Goal: Task Accomplishment & Management: Use online tool/utility

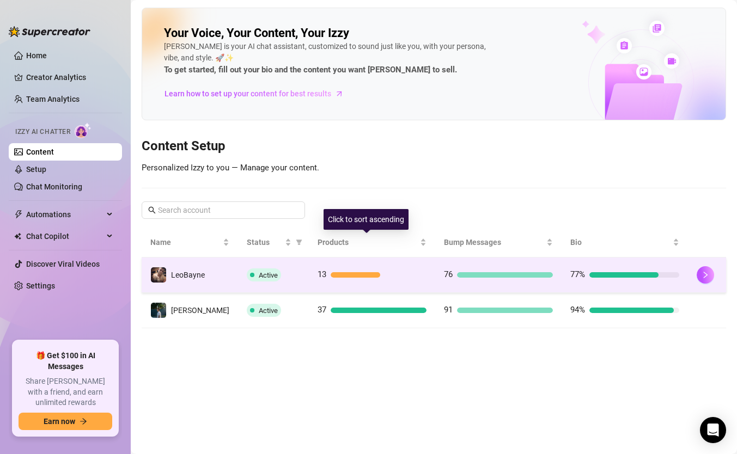
click at [309, 285] on td "13" at bounding box center [372, 275] width 126 height 35
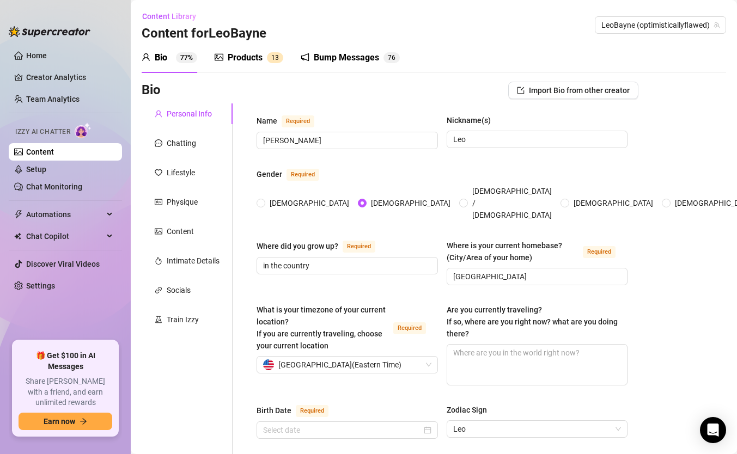
type input "[DATE]"
click at [54, 154] on link "Content" at bounding box center [40, 152] width 28 height 9
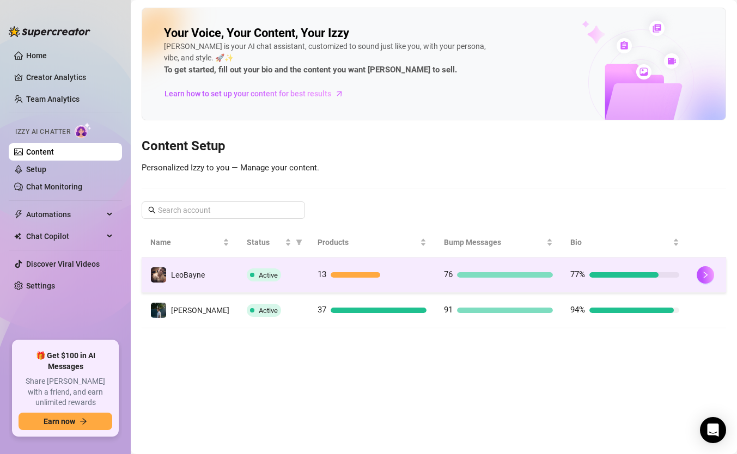
click at [256, 264] on td "Active" at bounding box center [273, 275] width 71 height 35
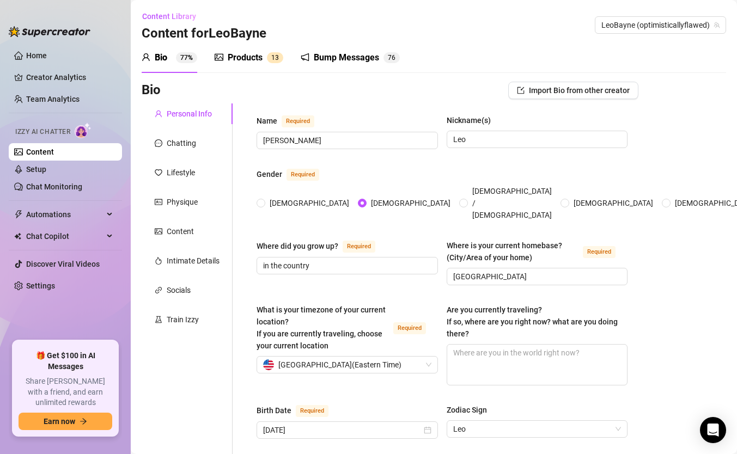
click at [241, 57] on div "Products" at bounding box center [245, 57] width 35 height 13
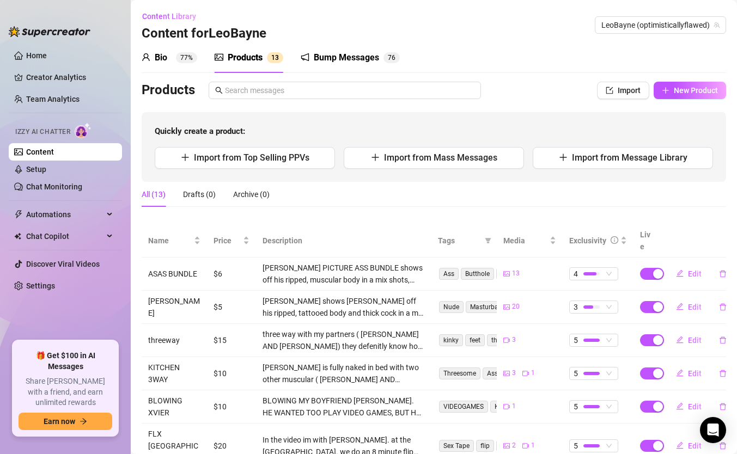
click at [365, 60] on div "Bump Messages" at bounding box center [346, 57] width 65 height 13
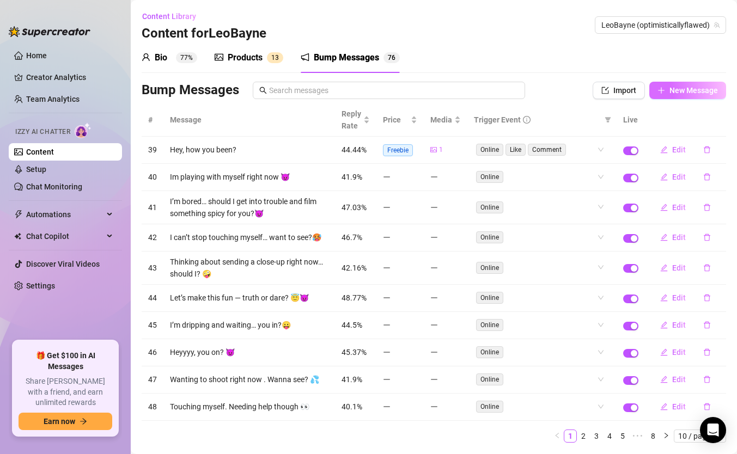
click at [683, 90] on span "New Message" at bounding box center [694, 90] width 48 height 9
type textarea "Type your message here..."
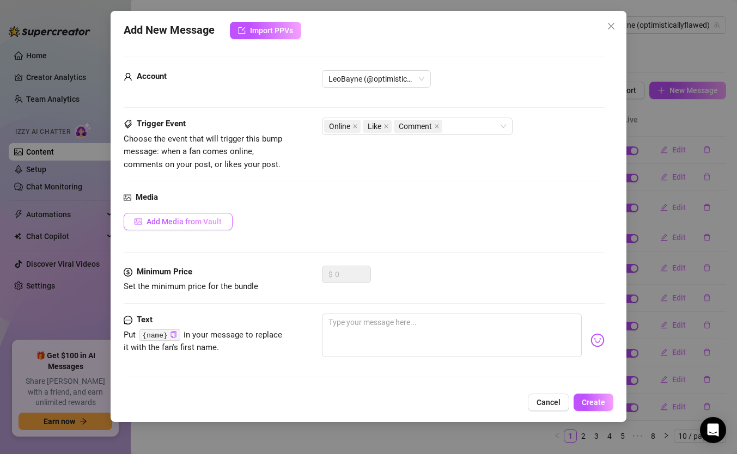
click at [157, 226] on span "Add Media from Vault" at bounding box center [184, 221] width 75 height 9
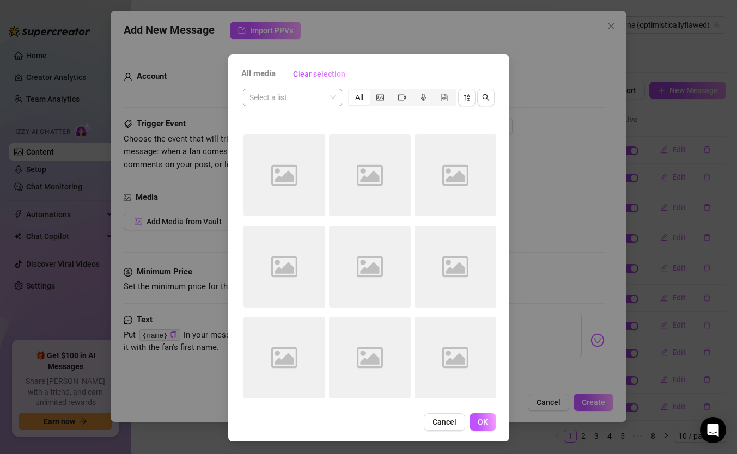
click at [325, 98] on span at bounding box center [293, 97] width 86 height 16
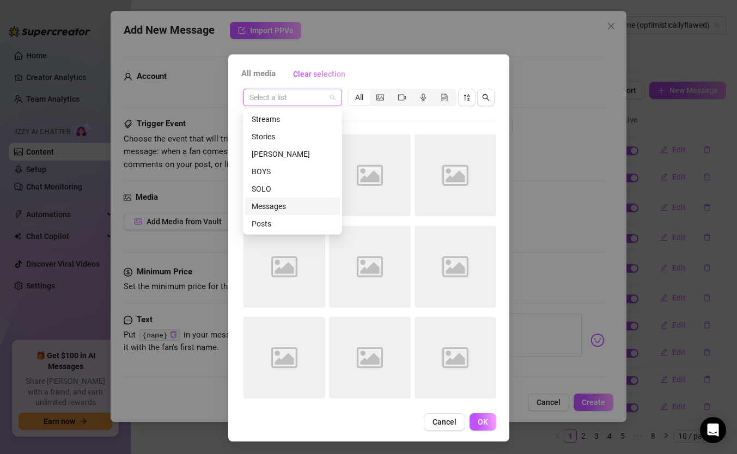
click at [280, 206] on div "Messages" at bounding box center [293, 206] width 82 height 12
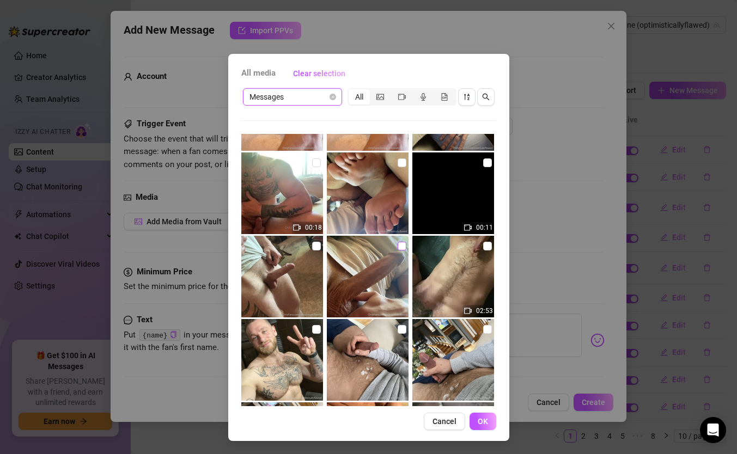
scroll to position [3150, 0]
click at [399, 241] on input "checkbox" at bounding box center [402, 245] width 9 height 9
checkbox input "true"
click at [478, 420] on span "OK" at bounding box center [483, 421] width 10 height 9
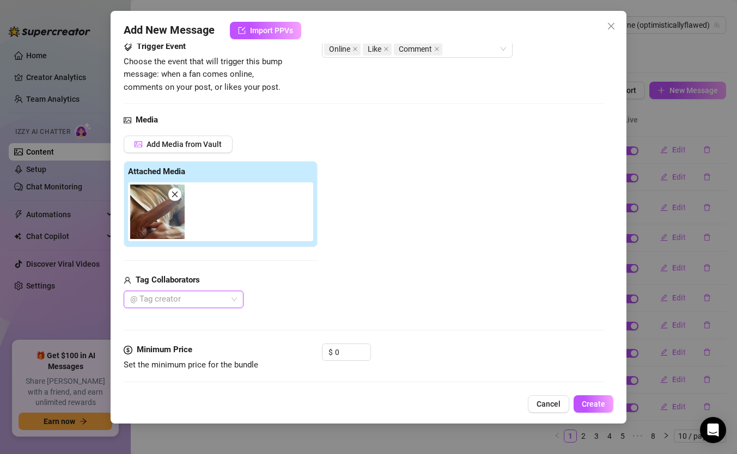
scroll to position [154, 0]
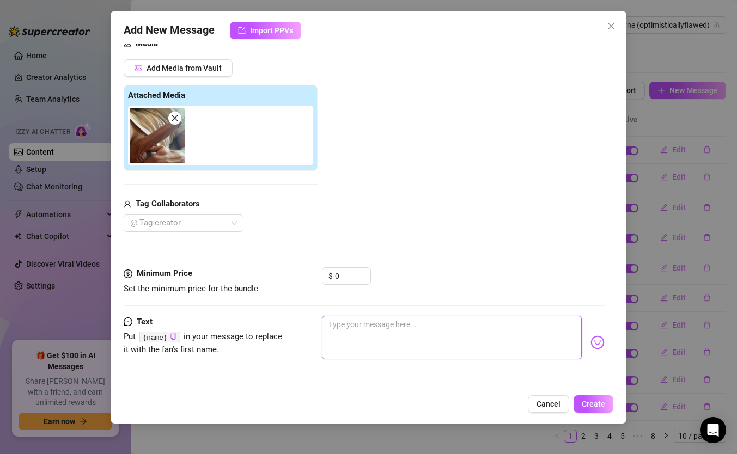
click at [344, 347] on textarea at bounding box center [452, 338] width 260 height 44
type textarea "I"
type textarea "Im"
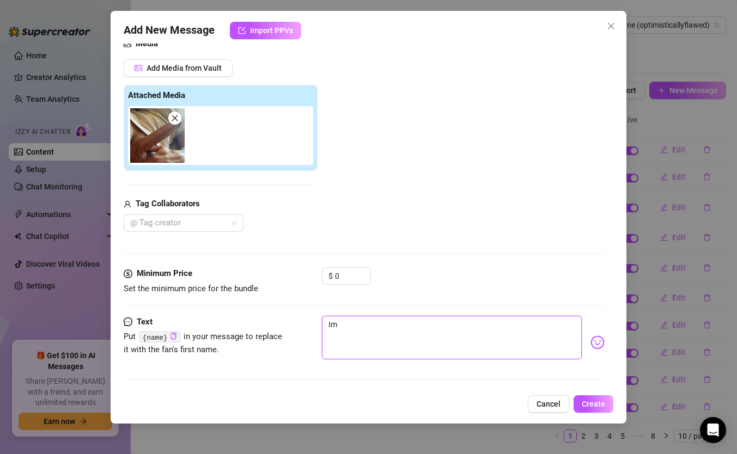
type textarea "Im"
type textarea "Im o"
type textarea "Im"
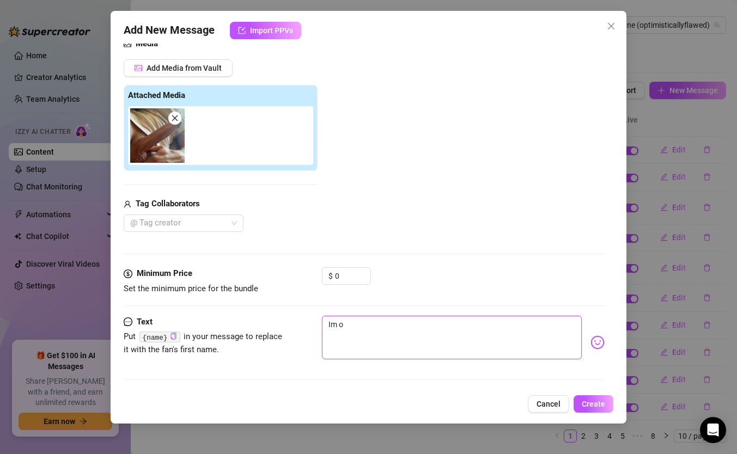
type textarea "Im"
type textarea "Im s"
type textarea "Im so"
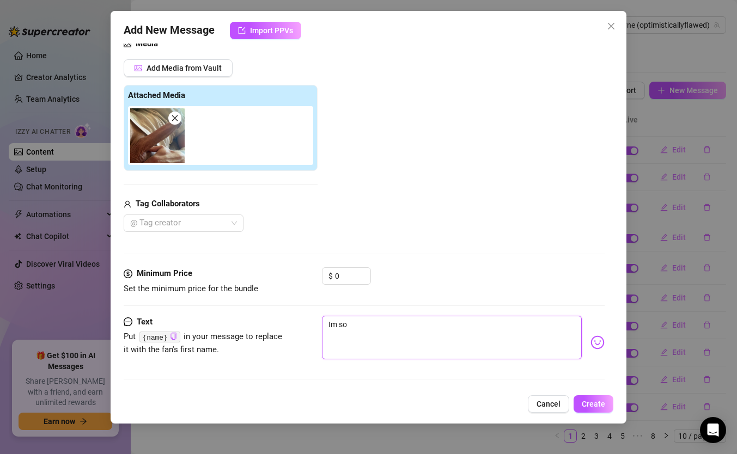
type textarea "Im so"
type textarea "Im so h"
type textarea "Im so ho"
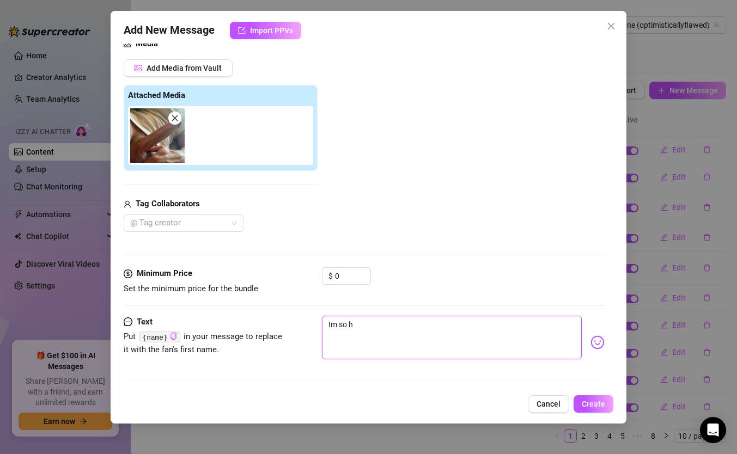
type textarea "Im so ho"
type textarea "Im so hon"
type textarea "Im so ho"
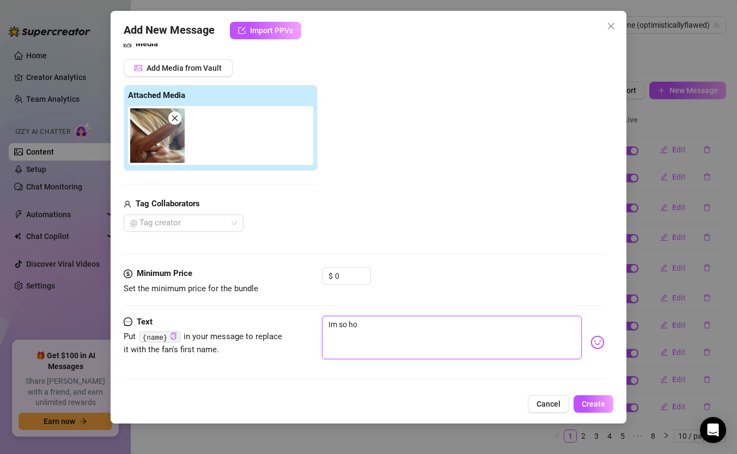
type textarea "Im so hor"
type textarea "Im so horn"
type textarea "Im so horny"
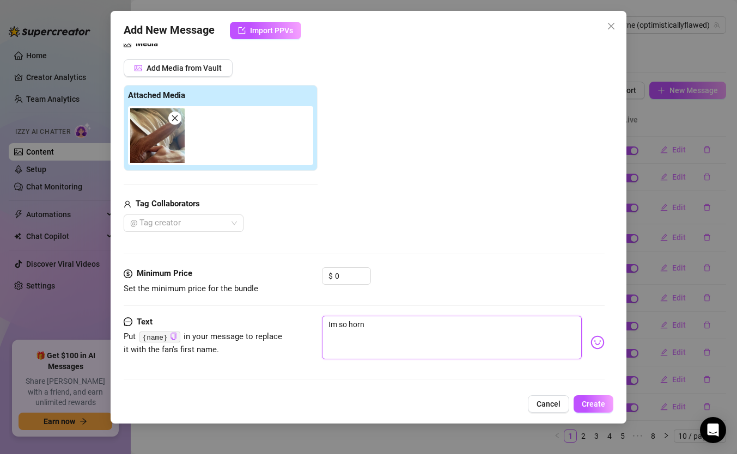
type textarea "Im so horny"
type textarea "Im so horny r"
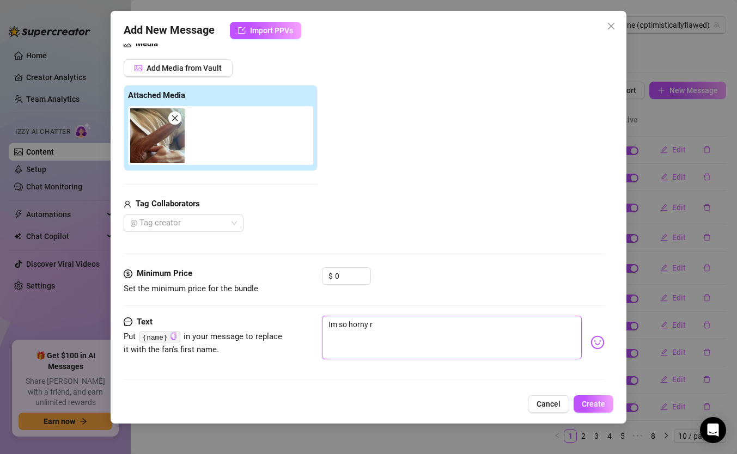
type textarea "Im so horny ri"
type textarea "Im so horny rig"
type textarea "Im so horny righ"
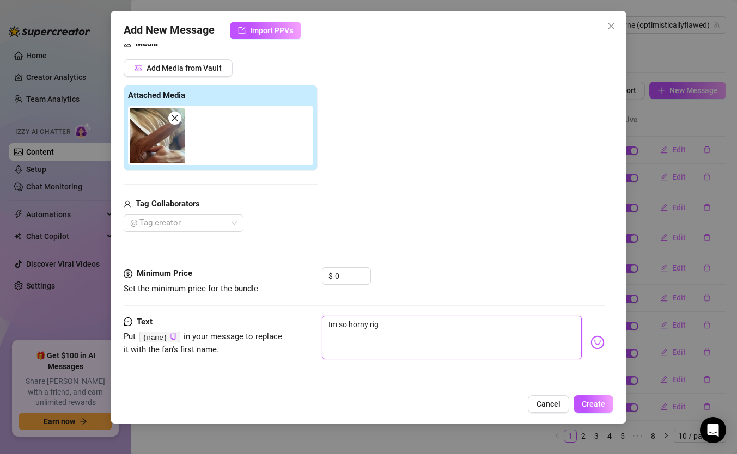
type textarea "Im so horny righ"
type textarea "Im so horny right"
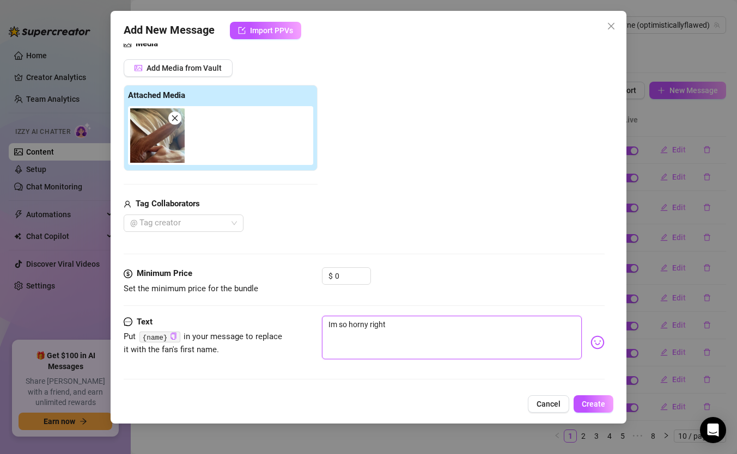
type textarea "Im so horny right n"
type textarea "Im so horny right no"
type textarea "Im so horny right now"
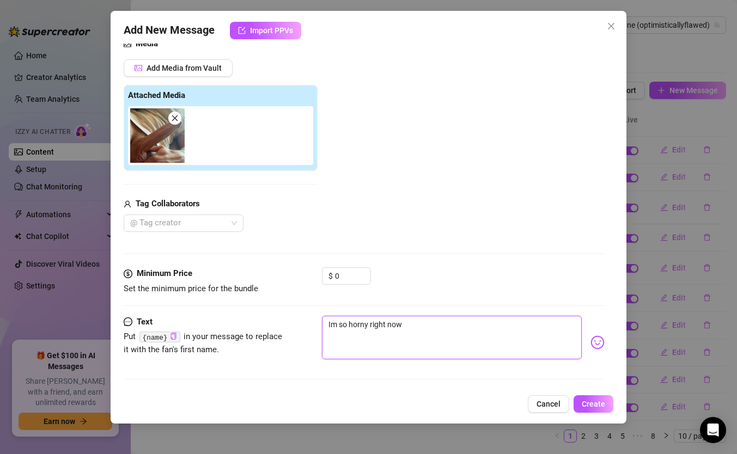
type textarea "Im so horny right now"
type textarea "Im so horny right now ."
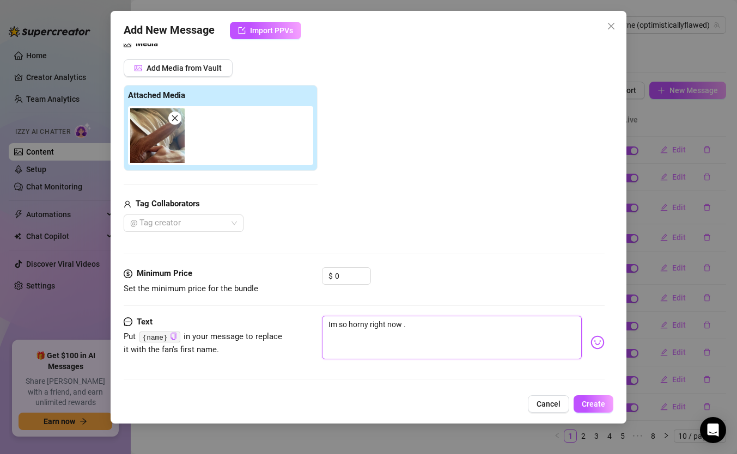
drag, startPoint x: 465, startPoint y: 336, endPoint x: 303, endPoint y: 281, distance: 170.9
click at [303, 281] on form "Account LeoBayne (@optimisticallyflawed) Trigger Event Choose the event that wi…" at bounding box center [364, 146] width 481 height 487
type textarea "P"
type textarea "Pl"
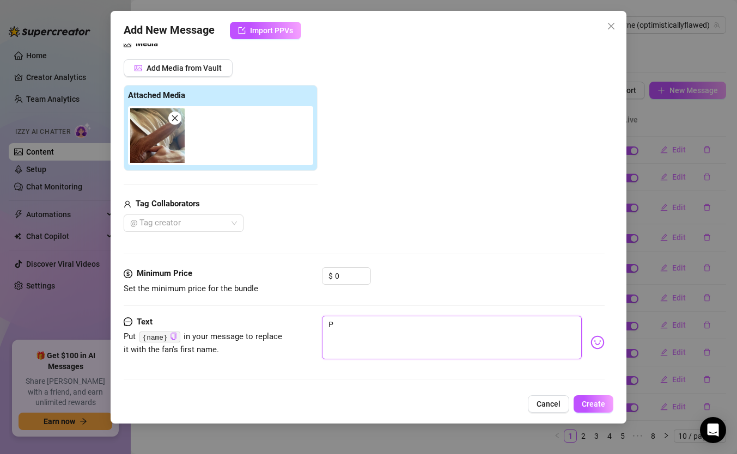
type textarea "Pl"
type textarea "Pla"
type textarea "Plaa"
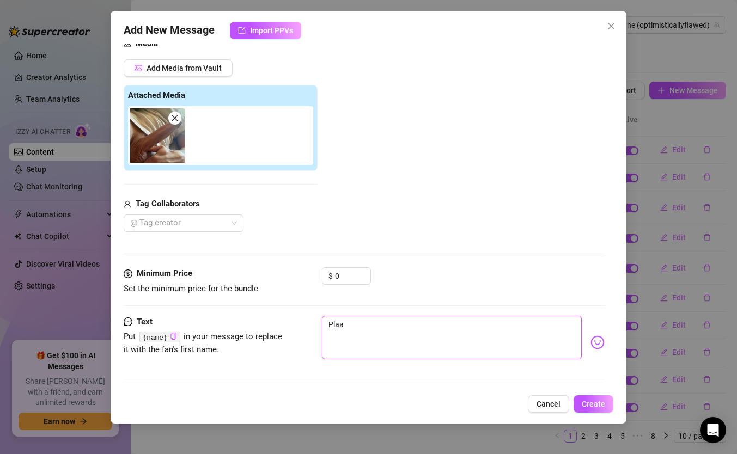
type textarea "Pla"
type textarea "Plah"
type textarea "[PERSON_NAME]"
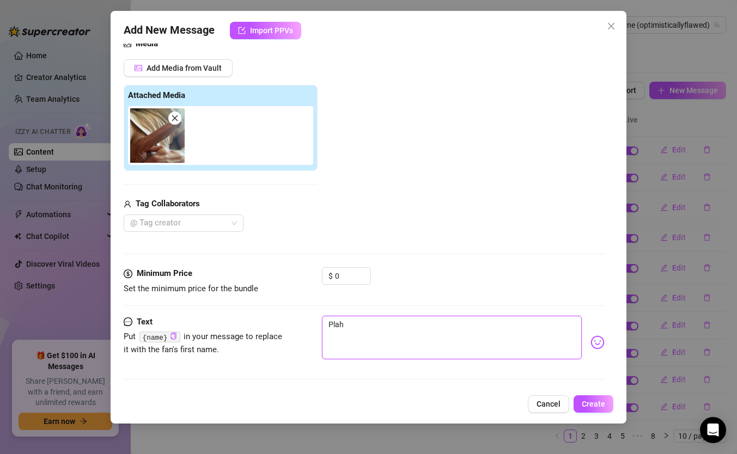
type textarea "[PERSON_NAME]"
type textarea "Plahin"
type textarea "[PERSON_NAME]"
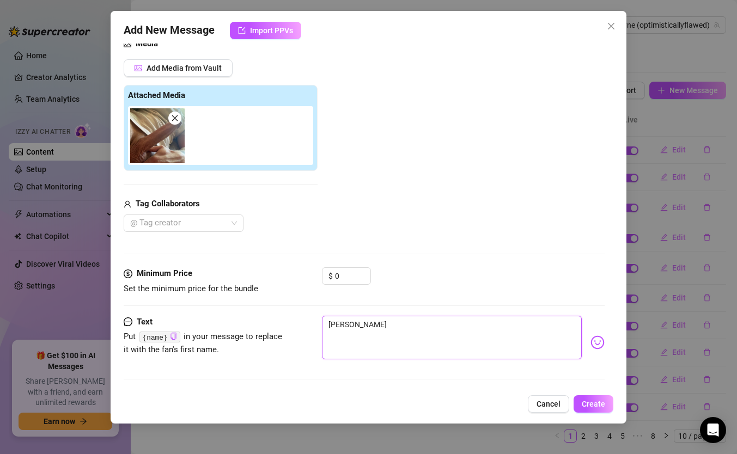
type textarea "Plah"
type textarea "Pla"
type textarea "Plai"
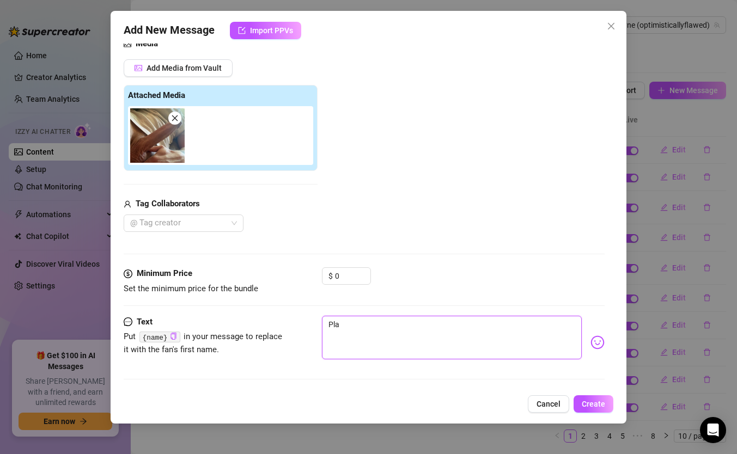
type textarea "Plai"
type textarea "Pla"
type textarea "Pl"
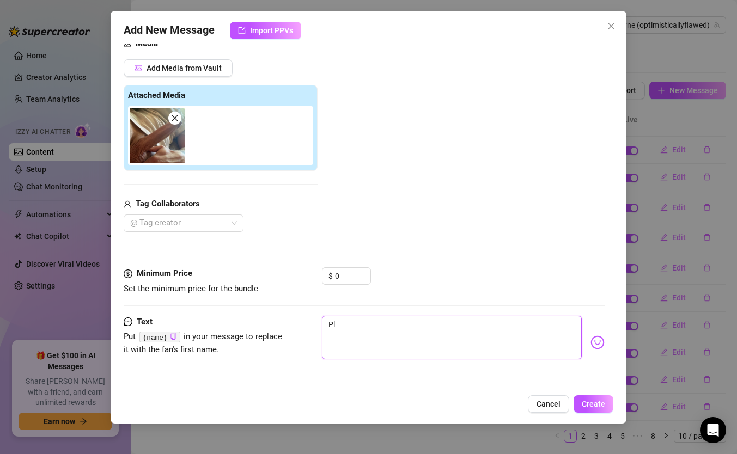
type textarea "Pla"
type textarea "Play"
type textarea "Playi"
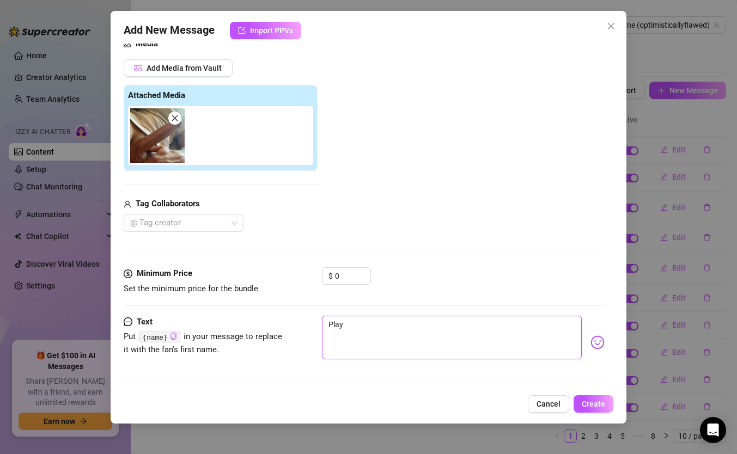
type textarea "Playi"
type textarea "Playin"
type textarea "Playing"
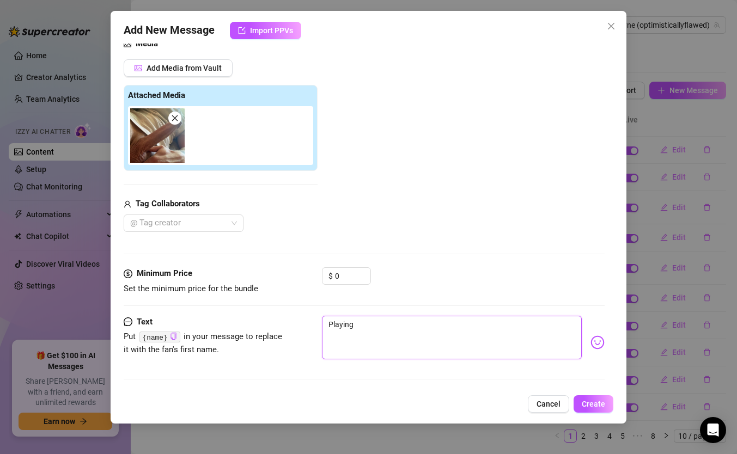
type textarea "Playing"
type textarea "Playing w"
type textarea "Playing wi"
type textarea "Playing wit"
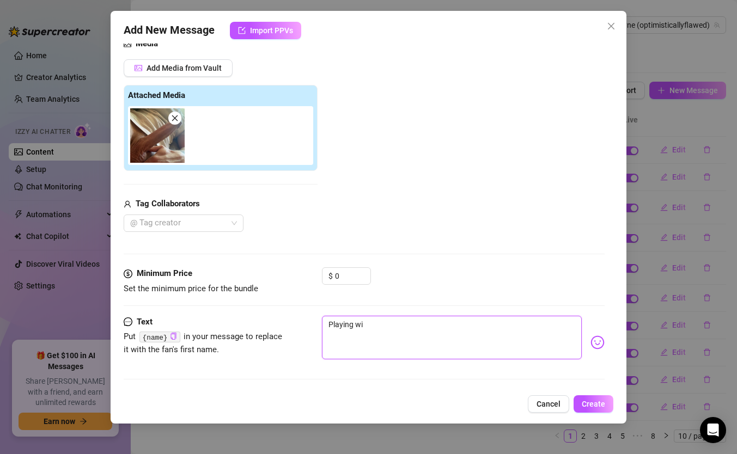
type textarea "Playing wit"
type textarea "Playing with"
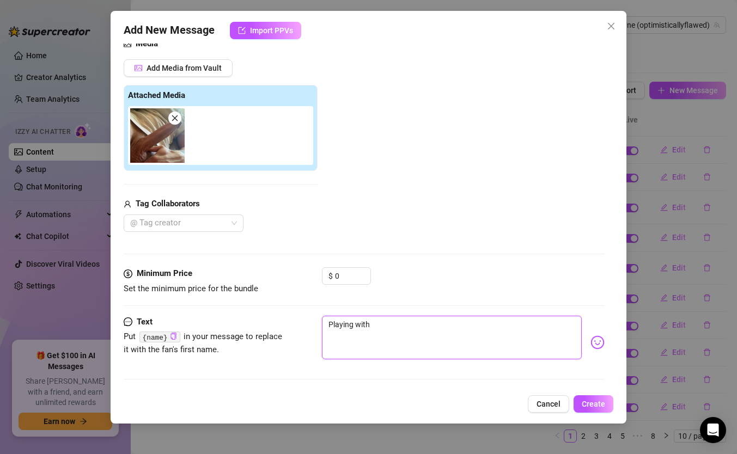
type textarea "Playing with m"
type textarea "Playing with my"
type textarea "Playing with mys"
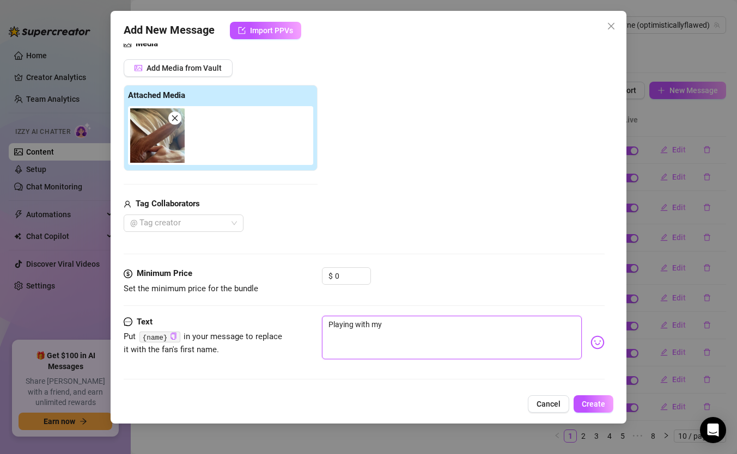
type textarea "Playing with mys"
type textarea "Playing with myse"
type textarea "Playing with mysel"
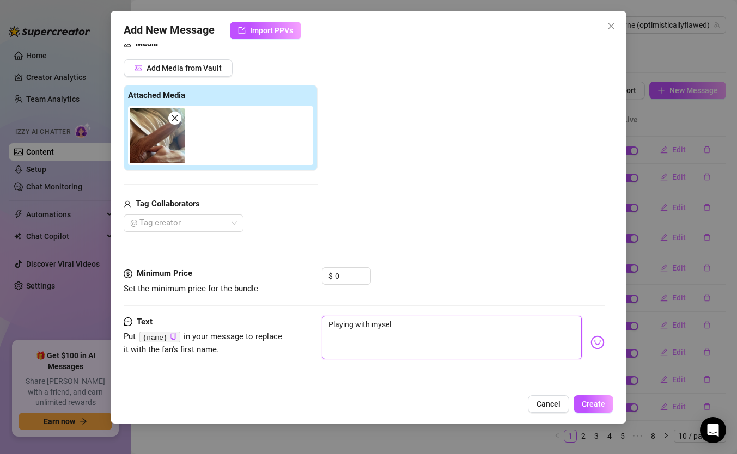
type textarea "Playing with myself"
type textarea "Playing with myself r"
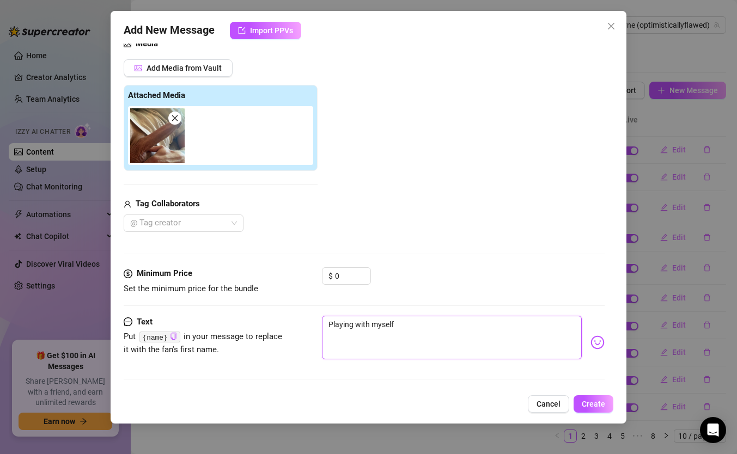
type textarea "Playing with myself r"
type textarea "Playing with myself rn"
type textarea "Playing with myself r"
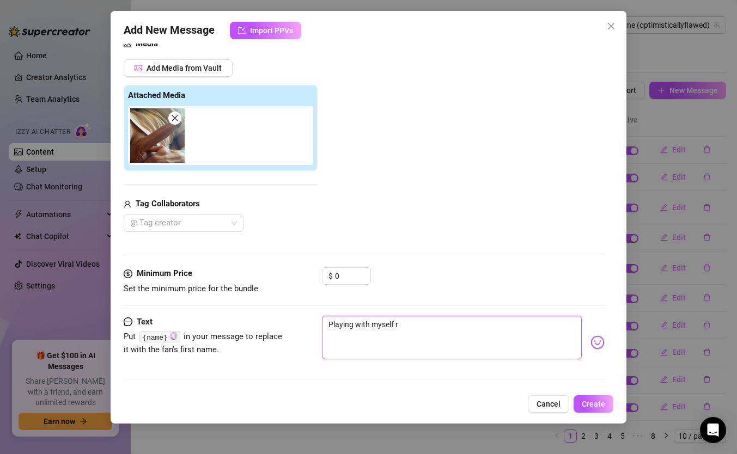
type textarea "Playing with myself [PERSON_NAME]"
type textarea "Playing with myself rig"
type textarea "Playing with myself rigt"
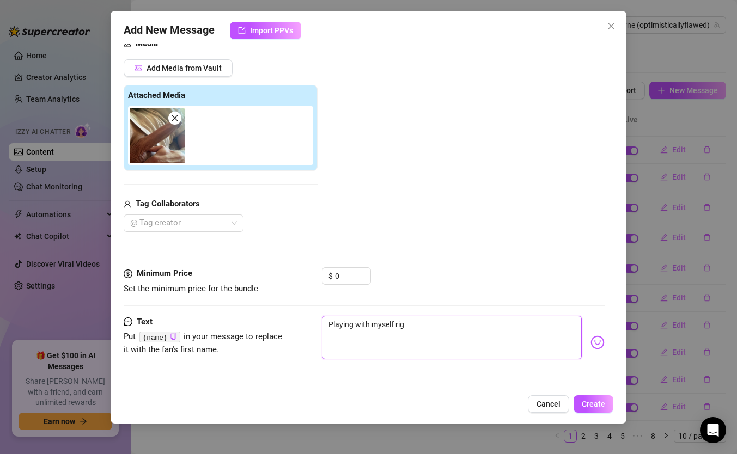
type textarea "Playing with myself rigt"
type textarea "Playing with myself rig"
type textarea "Playing with myself righ"
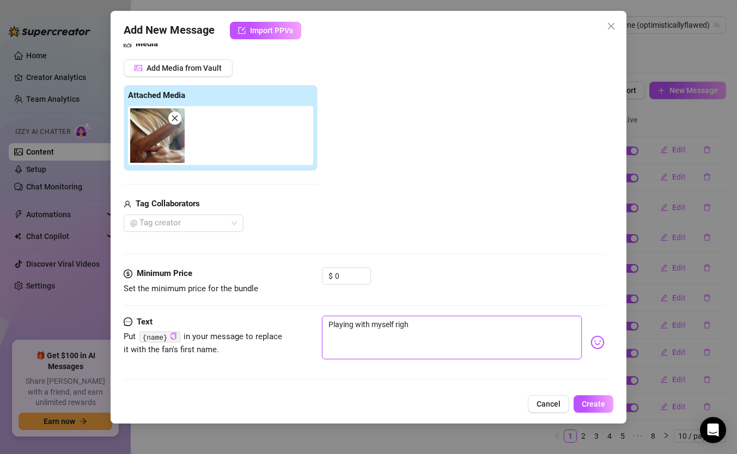
type textarea "Playing with myself right"
type textarea "Playing with myself right n"
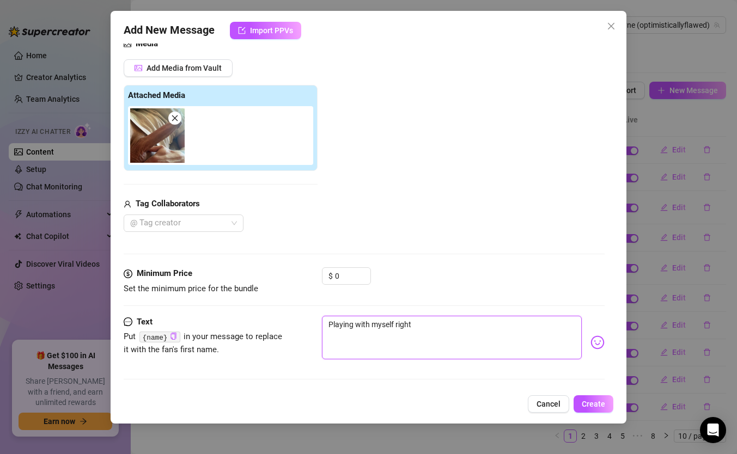
type textarea "Playing with myself right n"
type textarea "Playing with myself right no"
type textarea "Playing with myself right now"
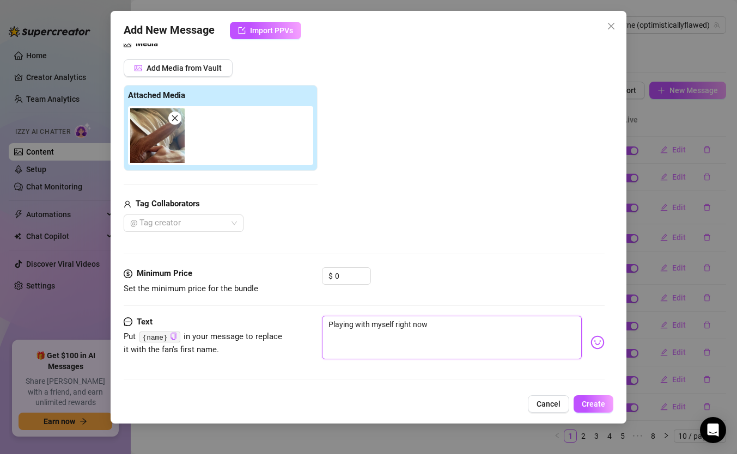
type textarea "Playing with myself right now"
click at [595, 340] on img at bounding box center [598, 343] width 14 height 14
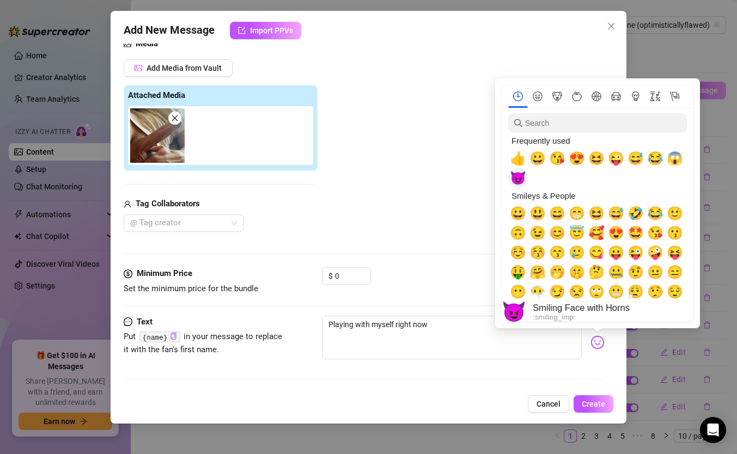
click at [523, 175] on span "😈" at bounding box center [518, 178] width 16 height 15
type textarea "Playing with myself right now 😈"
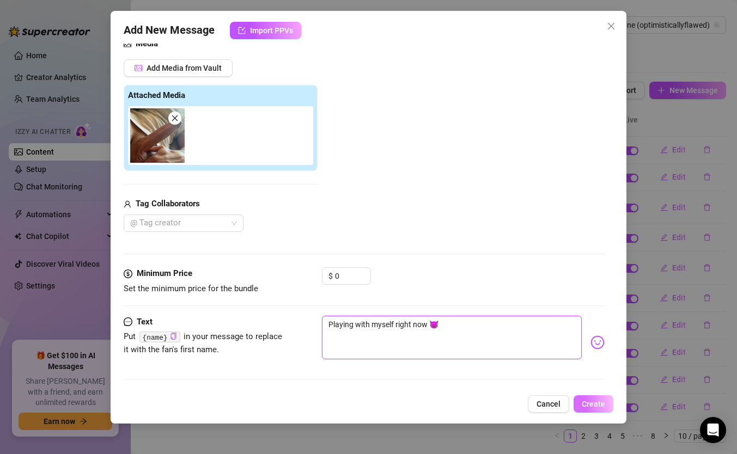
type textarea "Playing with myself right now 😈"
click at [588, 400] on span "Create" at bounding box center [593, 404] width 23 height 9
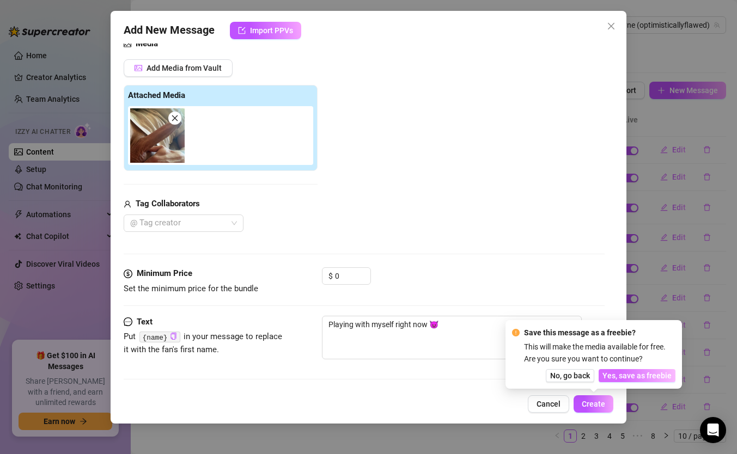
click at [626, 375] on span "Yes, save as freebie" at bounding box center [637, 376] width 69 height 9
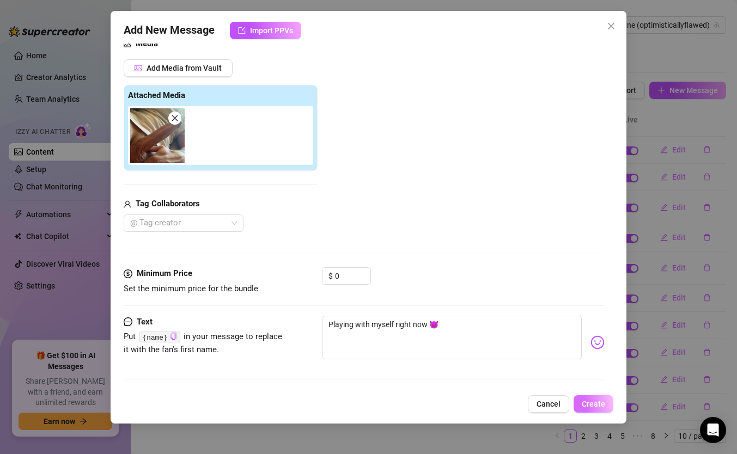
click at [607, 409] on button "Create" at bounding box center [594, 404] width 40 height 17
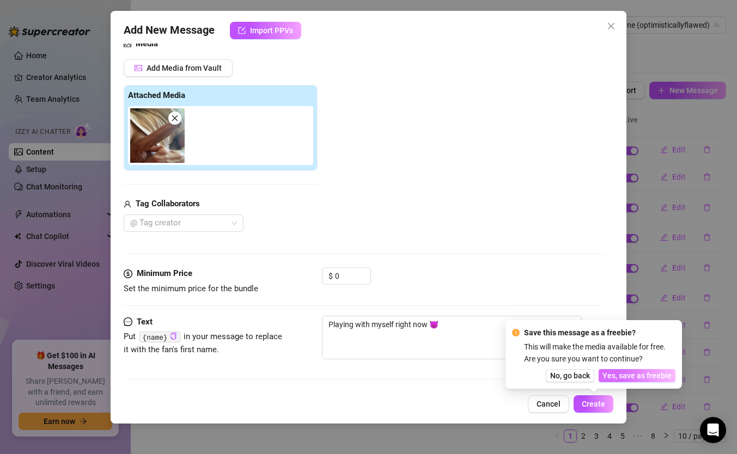
click at [616, 373] on span "Yes, save as freebie" at bounding box center [637, 376] width 69 height 9
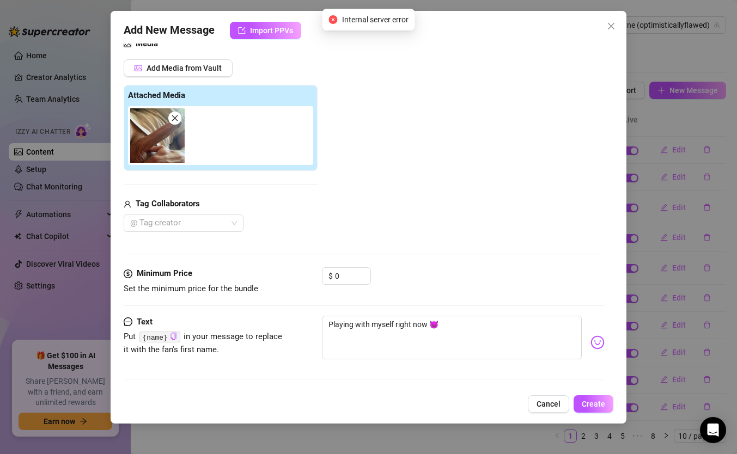
click at [176, 123] on span at bounding box center [174, 118] width 13 height 13
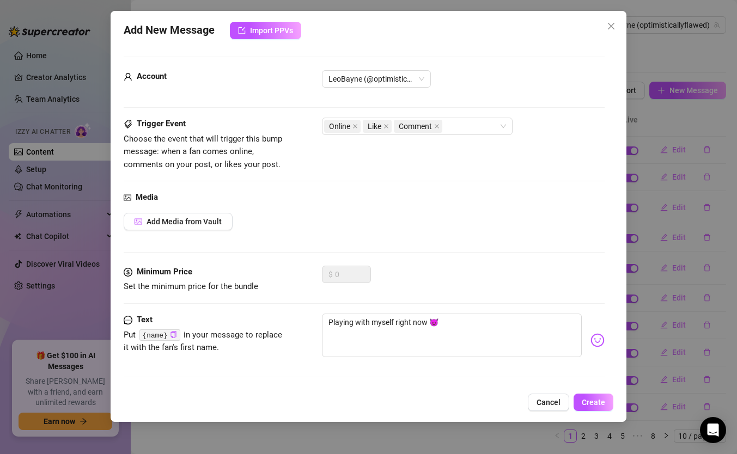
scroll to position [0, 0]
click at [590, 411] on button "Create" at bounding box center [594, 402] width 40 height 17
click at [610, 23] on icon "close" at bounding box center [611, 26] width 9 height 9
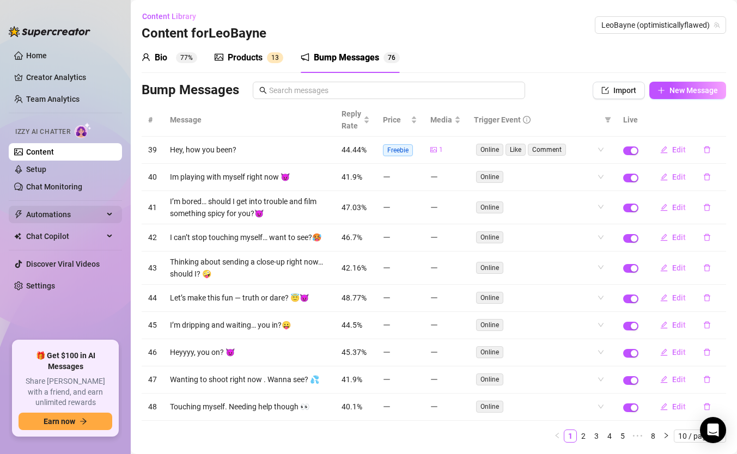
click at [56, 217] on span "Automations" at bounding box center [64, 214] width 77 height 17
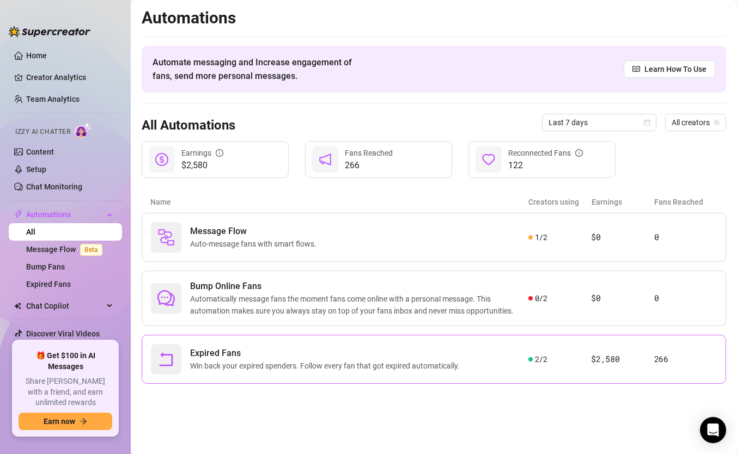
click at [392, 360] on span "Win back your expired spenders. Follow every fan that got expired automatically." at bounding box center [327, 366] width 274 height 12
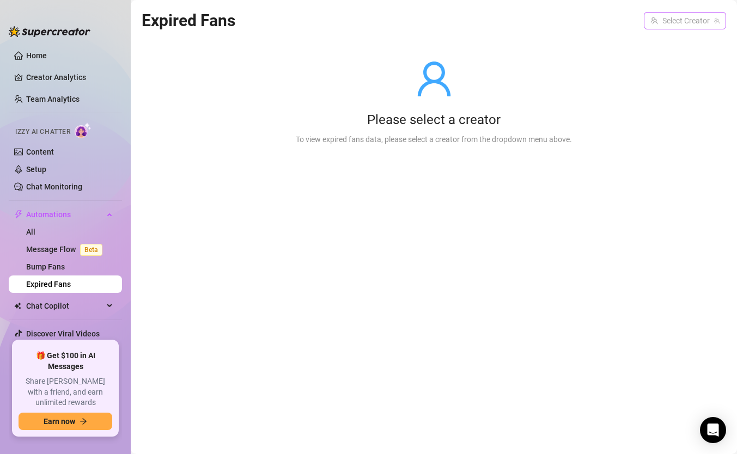
click at [665, 26] on input "search" at bounding box center [680, 21] width 59 height 16
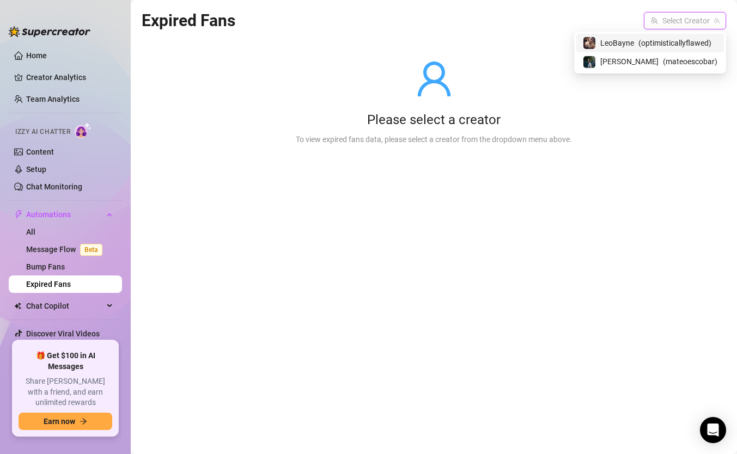
click at [638, 44] on div "LeoBayne ( optimisticallyflawed )" at bounding box center [650, 43] width 135 height 13
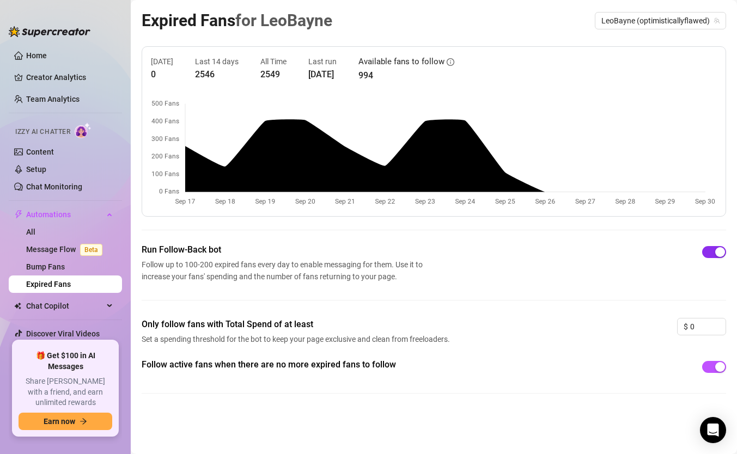
click at [713, 249] on span "button" at bounding box center [714, 252] width 24 height 12
click at [713, 249] on button "button" at bounding box center [714, 252] width 24 height 12
click at [719, 366] on div "button" at bounding box center [720, 367] width 10 height 10
click at [719, 366] on span "button" at bounding box center [714, 367] width 24 height 12
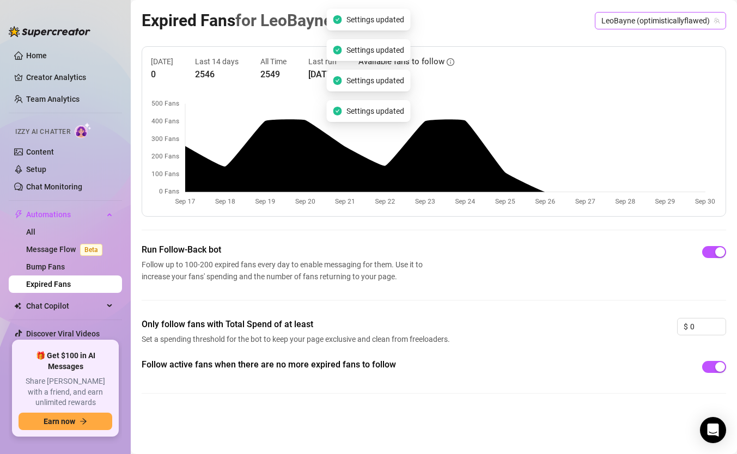
click at [664, 23] on span "LeoBayne (optimisticallyflawed)" at bounding box center [660, 21] width 118 height 16
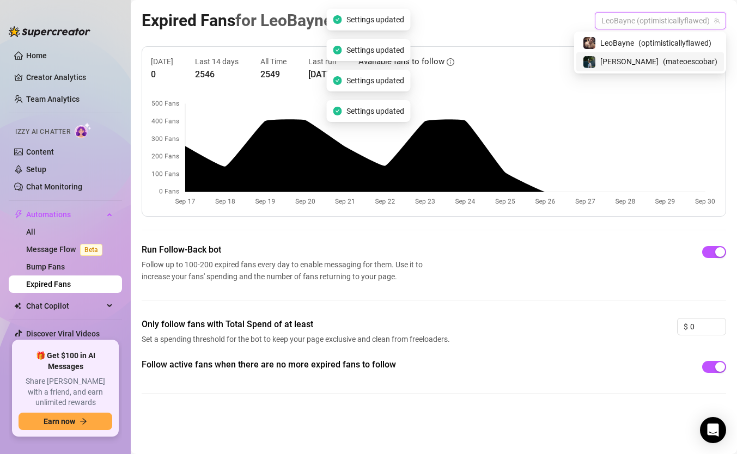
click at [663, 61] on span "( mateoescobar )" at bounding box center [690, 62] width 54 height 12
